Goal: Task Accomplishment & Management: Manage account settings

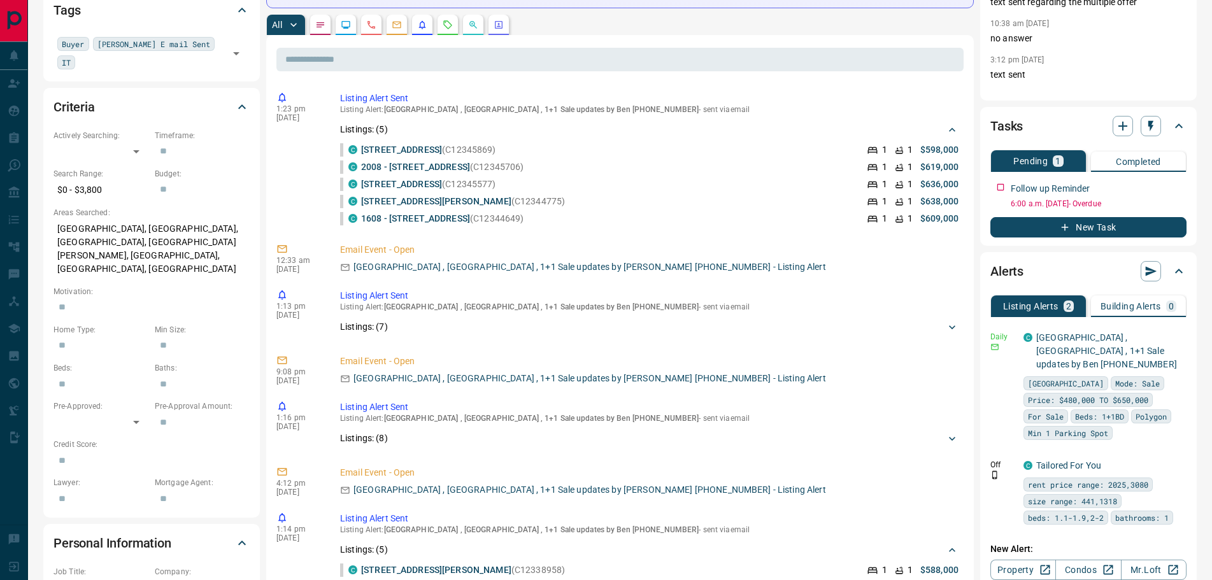
scroll to position [127, 0]
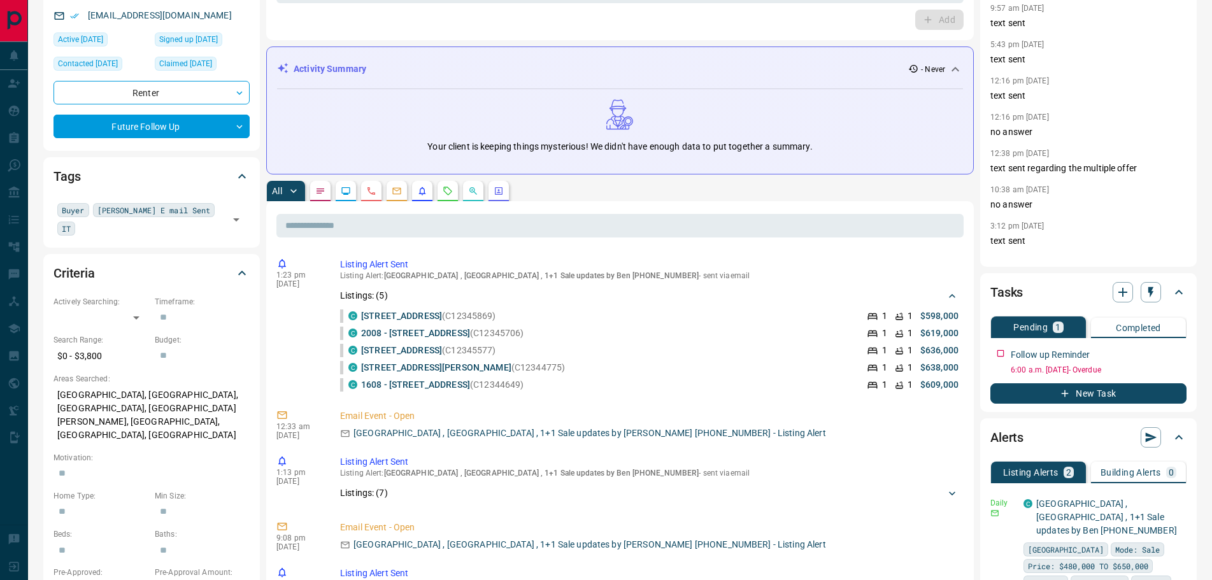
click at [326, 188] on button "button" at bounding box center [320, 191] width 20 height 20
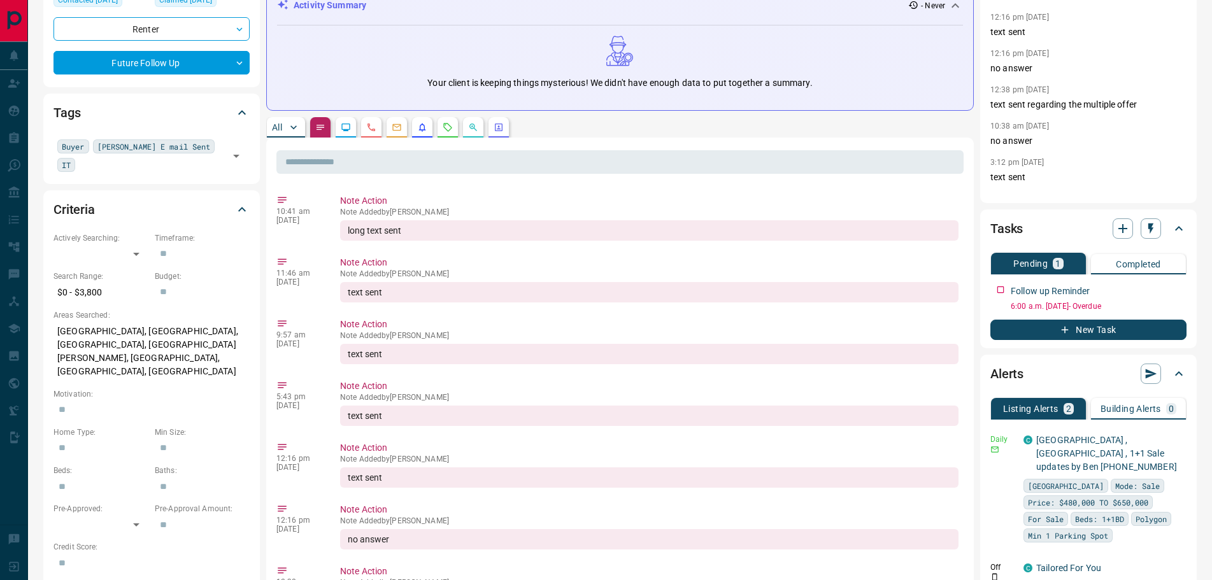
scroll to position [0, 0]
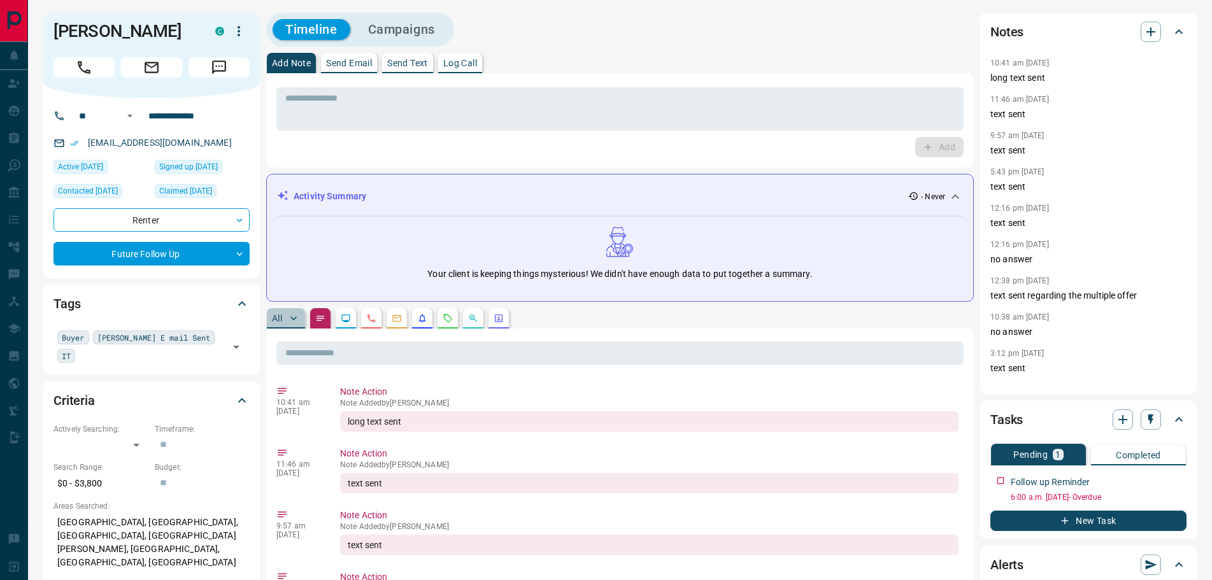
click at [274, 316] on p "All" at bounding box center [277, 318] width 10 height 9
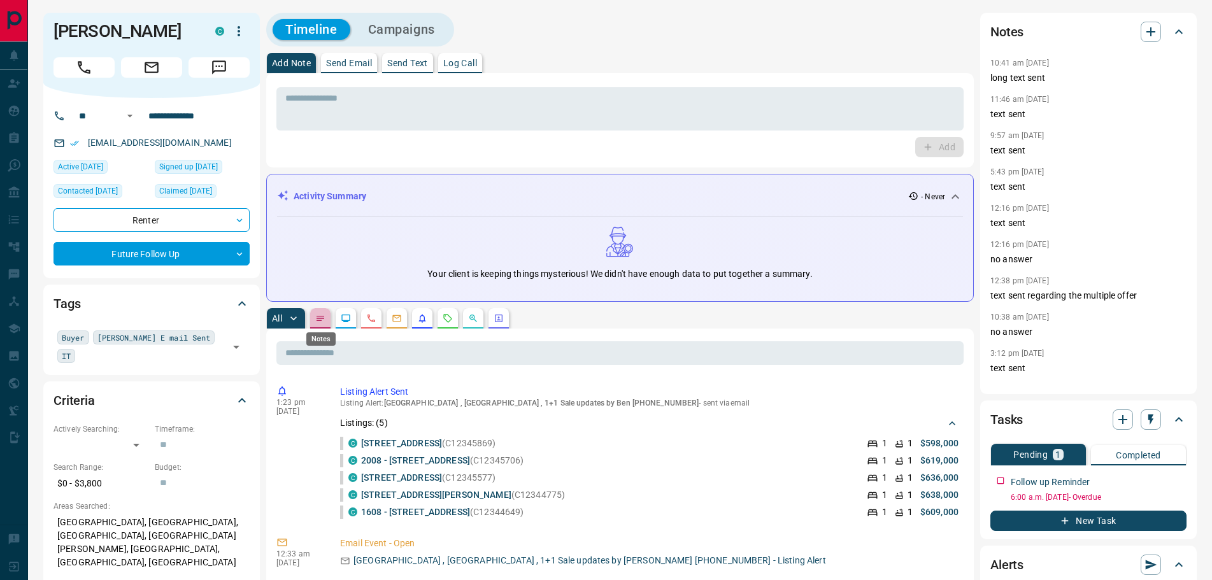
click at [318, 318] on icon "Notes" at bounding box center [320, 318] width 10 height 10
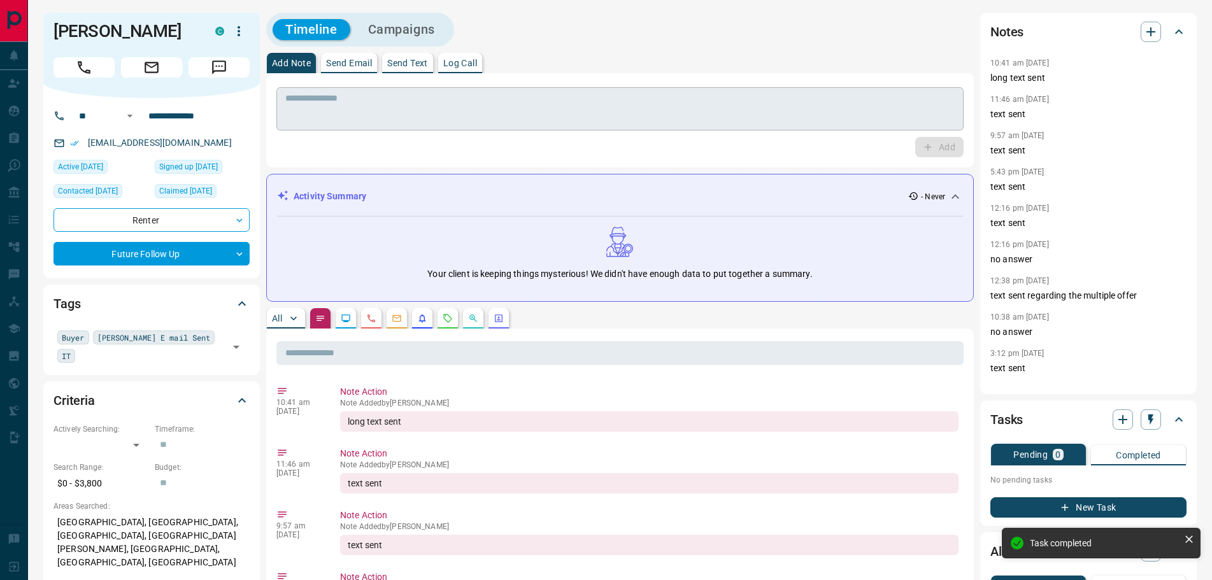
click at [364, 110] on textarea at bounding box center [619, 109] width 669 height 32
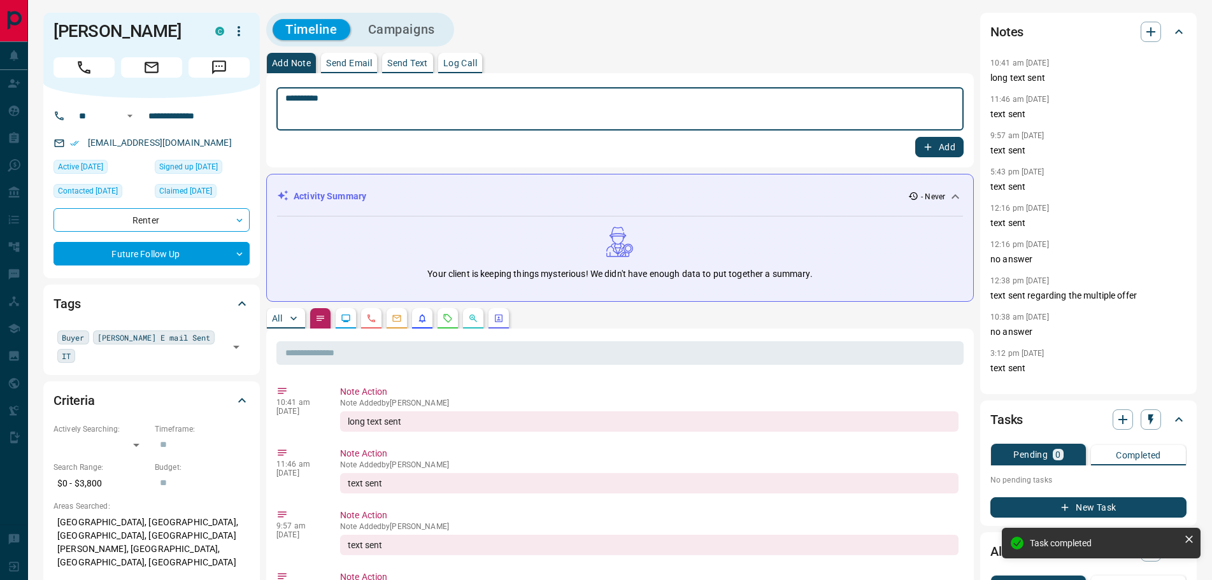
type textarea "*********"
click at [927, 145] on icon "button" at bounding box center [927, 146] width 11 height 11
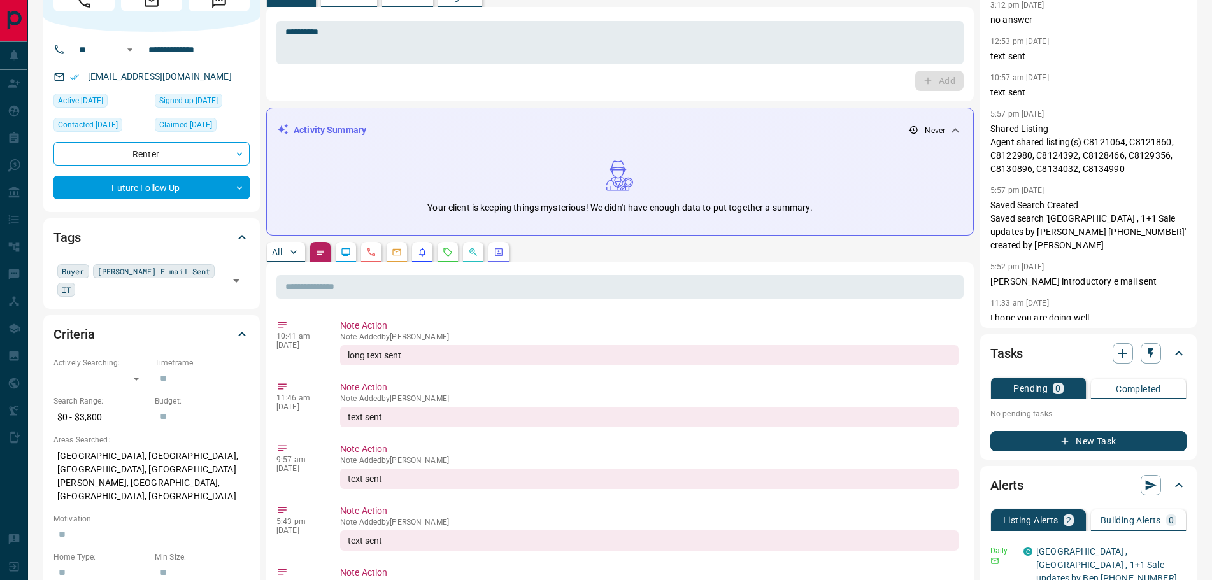
scroll to position [127, 0]
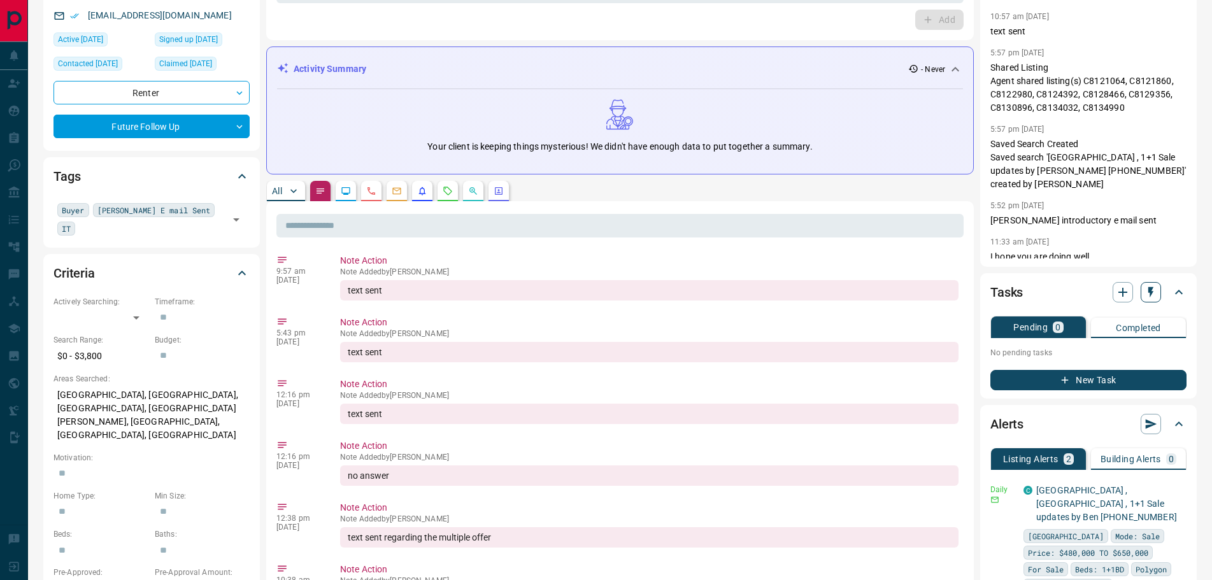
click at [1157, 293] on button "button" at bounding box center [1150, 292] width 20 height 20
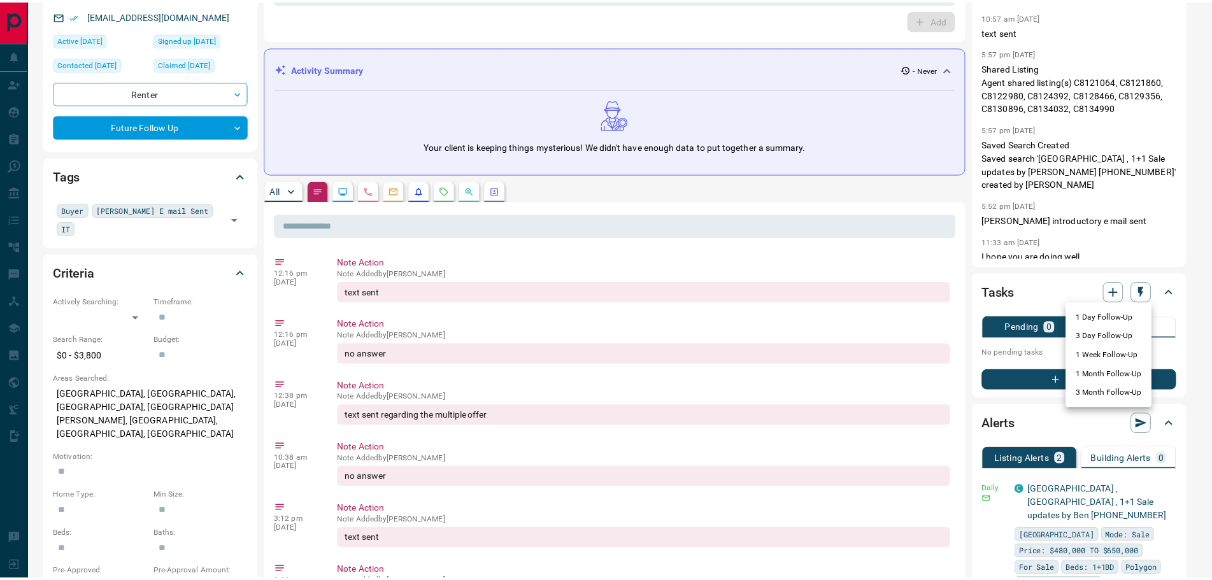
scroll to position [189, 0]
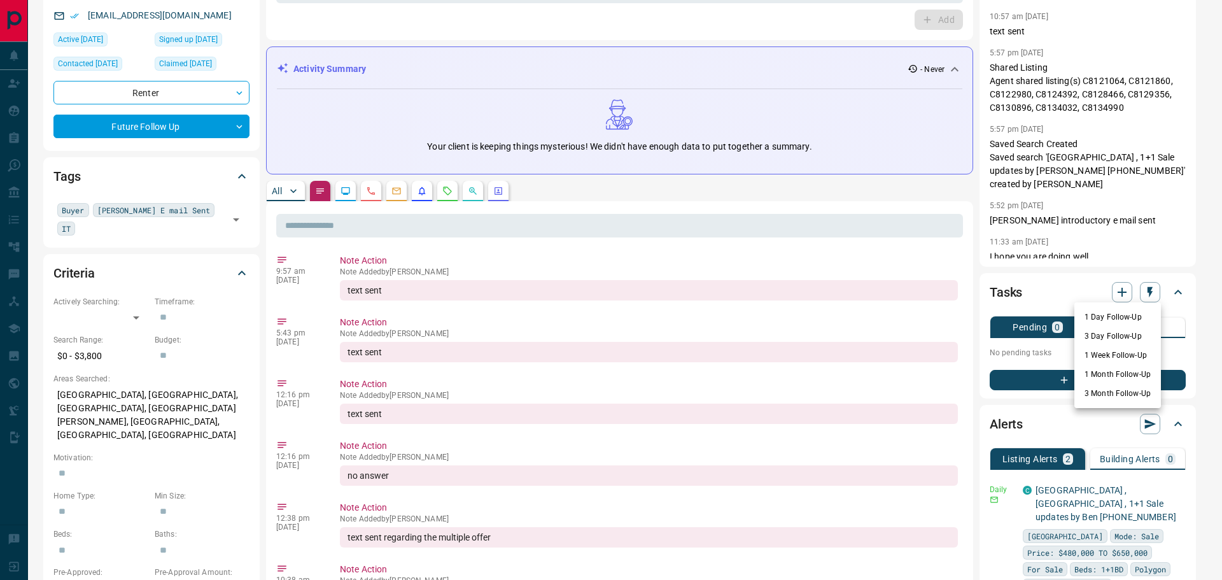
click at [1095, 388] on li "3 Month Follow-Up" at bounding box center [1118, 393] width 87 height 19
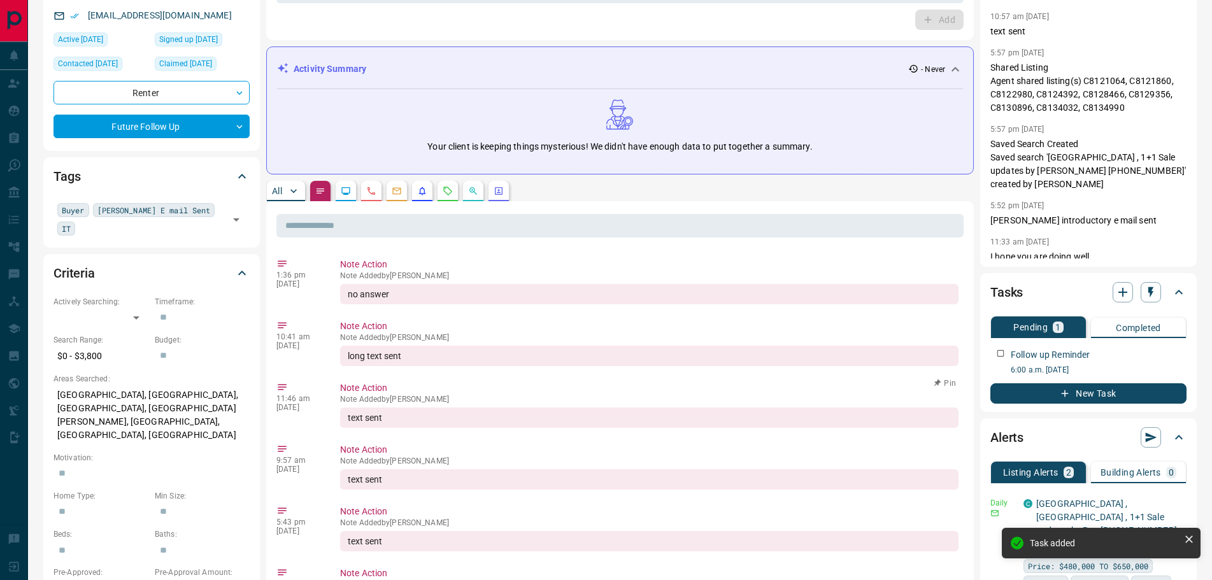
scroll to position [0, 0]
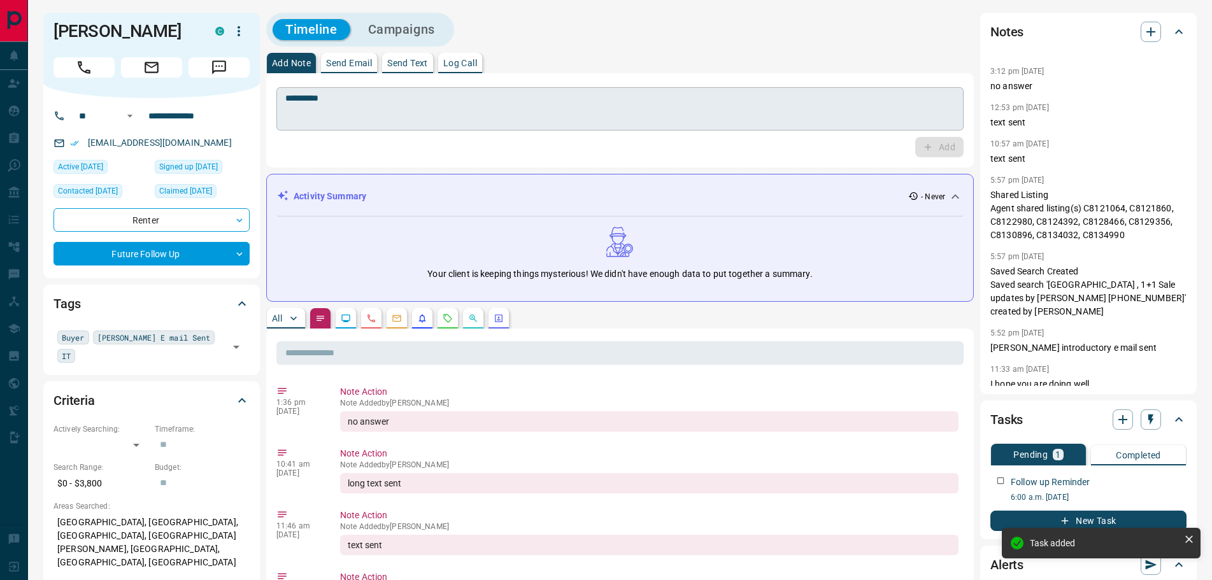
click at [334, 104] on textarea "*********" at bounding box center [619, 109] width 669 height 32
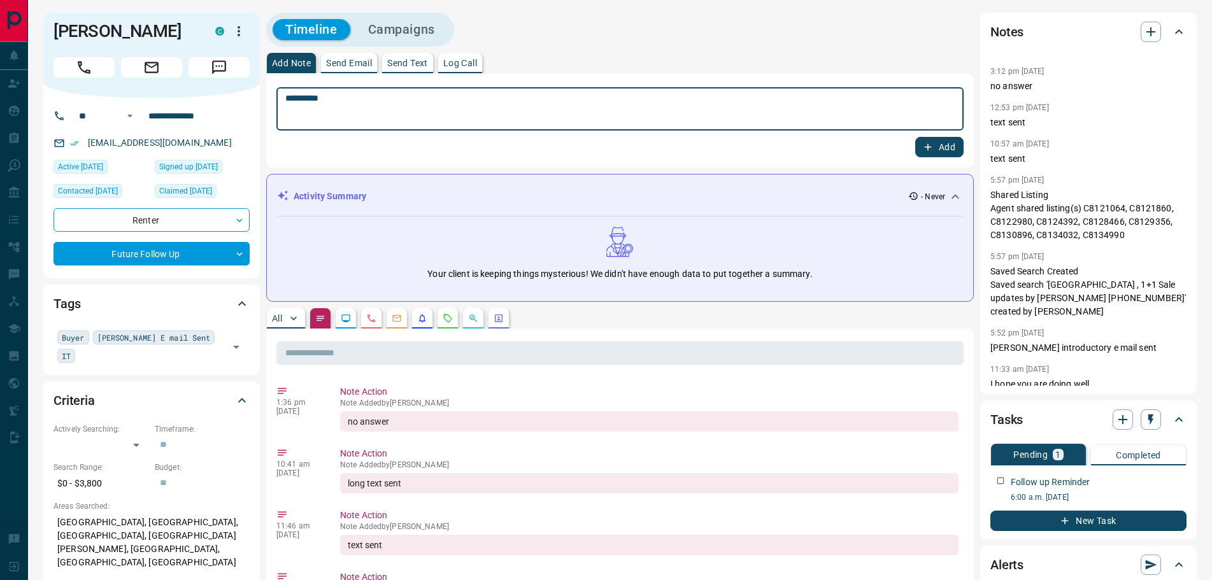
type textarea "*********"
click at [945, 141] on button "Add" at bounding box center [939, 147] width 48 height 20
